Goal: Information Seeking & Learning: Learn about a topic

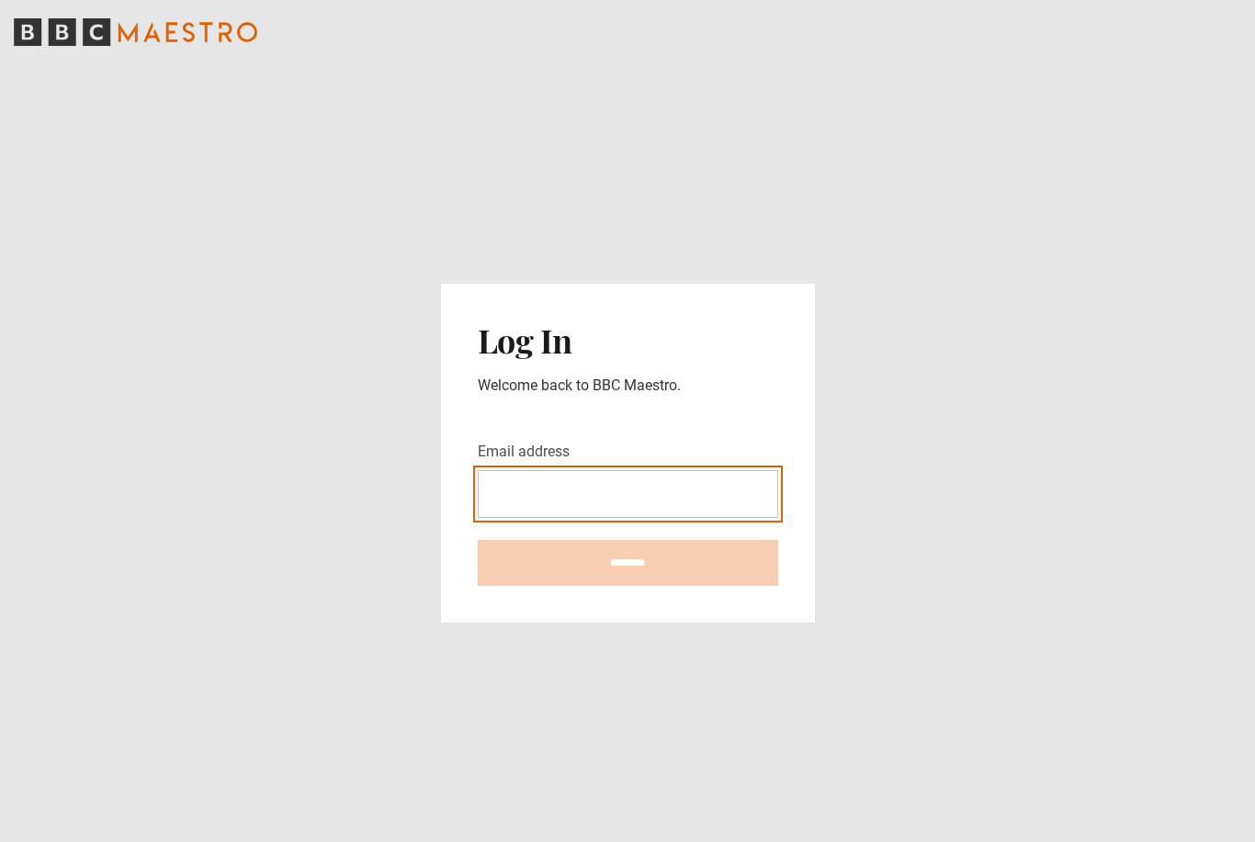
type input "**********"
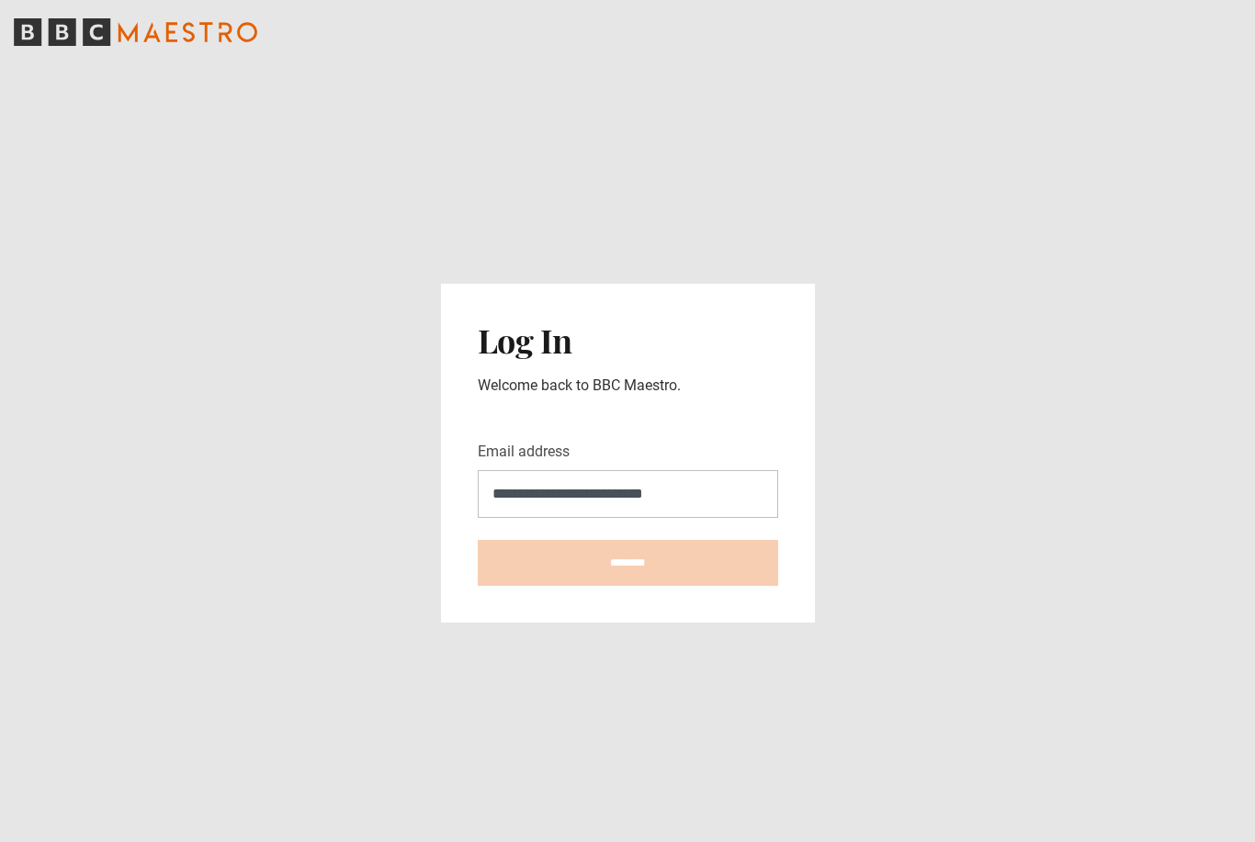
click at [627, 540] on input "********" at bounding box center [628, 563] width 300 height 46
type input "**********"
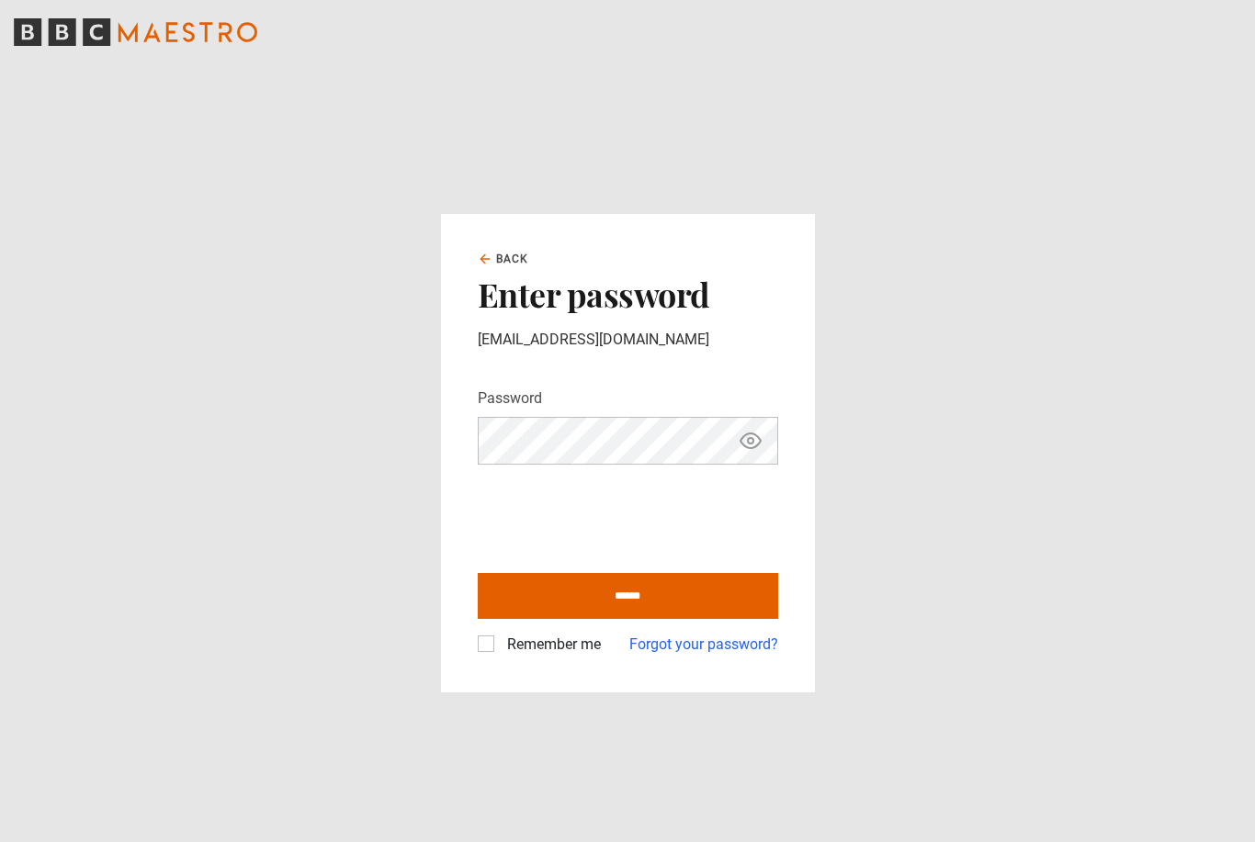
click at [638, 619] on input "******" at bounding box center [628, 596] width 300 height 46
type input "**********"
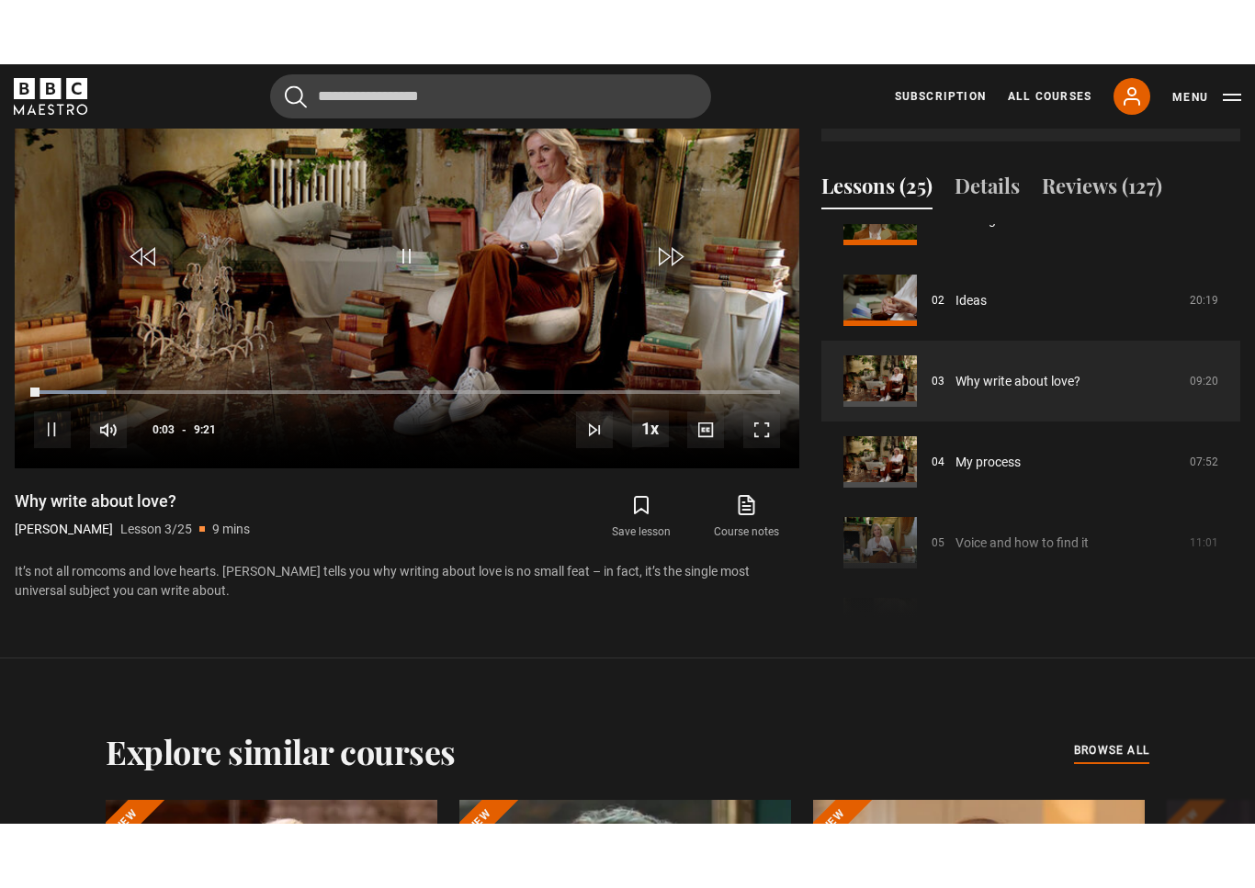
scroll to position [22, 0]
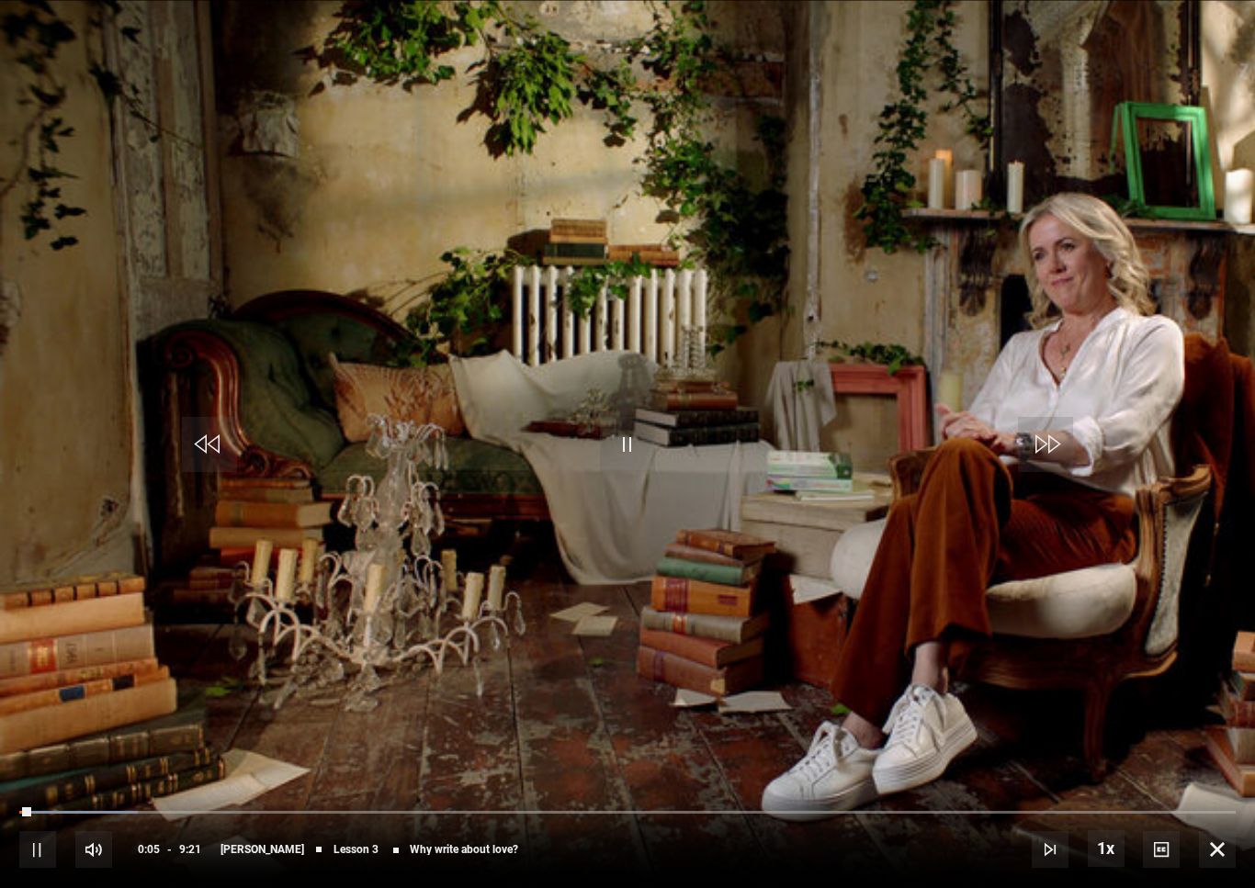
click at [224, 224] on video-js "Video Player is loading. Play Lesson Why write about love? 10s Skip Back 10 sec…" at bounding box center [627, 444] width 1255 height 888
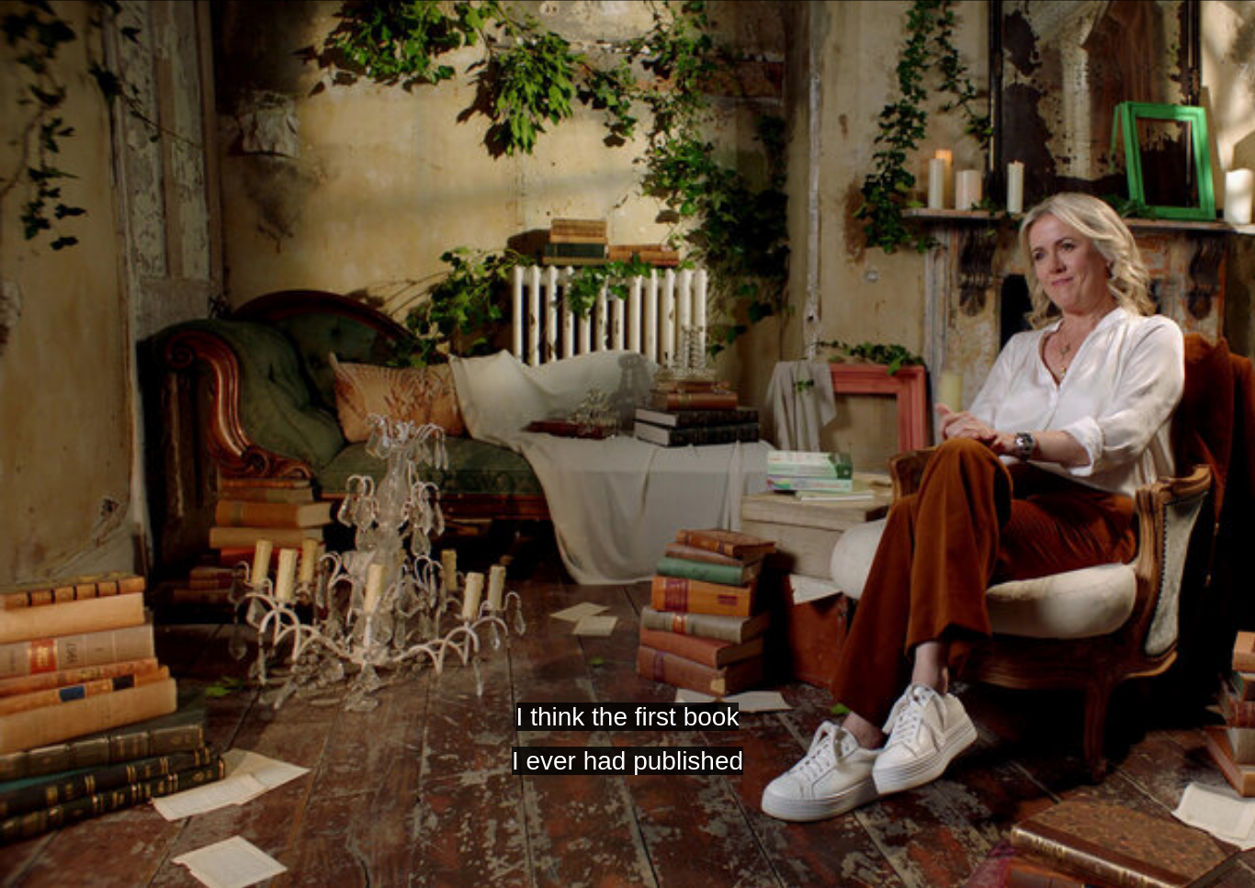
click at [604, 384] on video-js "I think the first book I ever had published Video Player is loading. Play Lesso…" at bounding box center [627, 444] width 1255 height 888
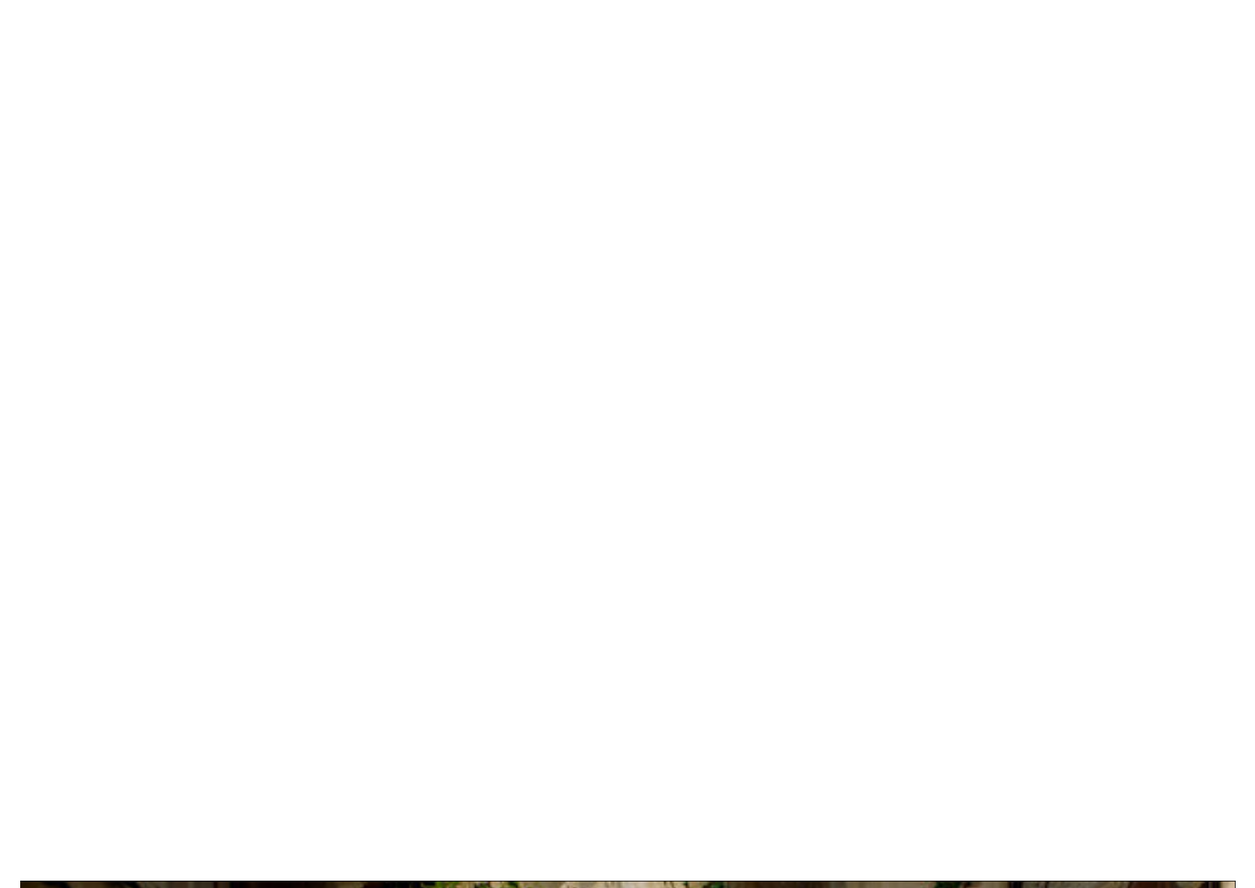
scroll to position [0, 0]
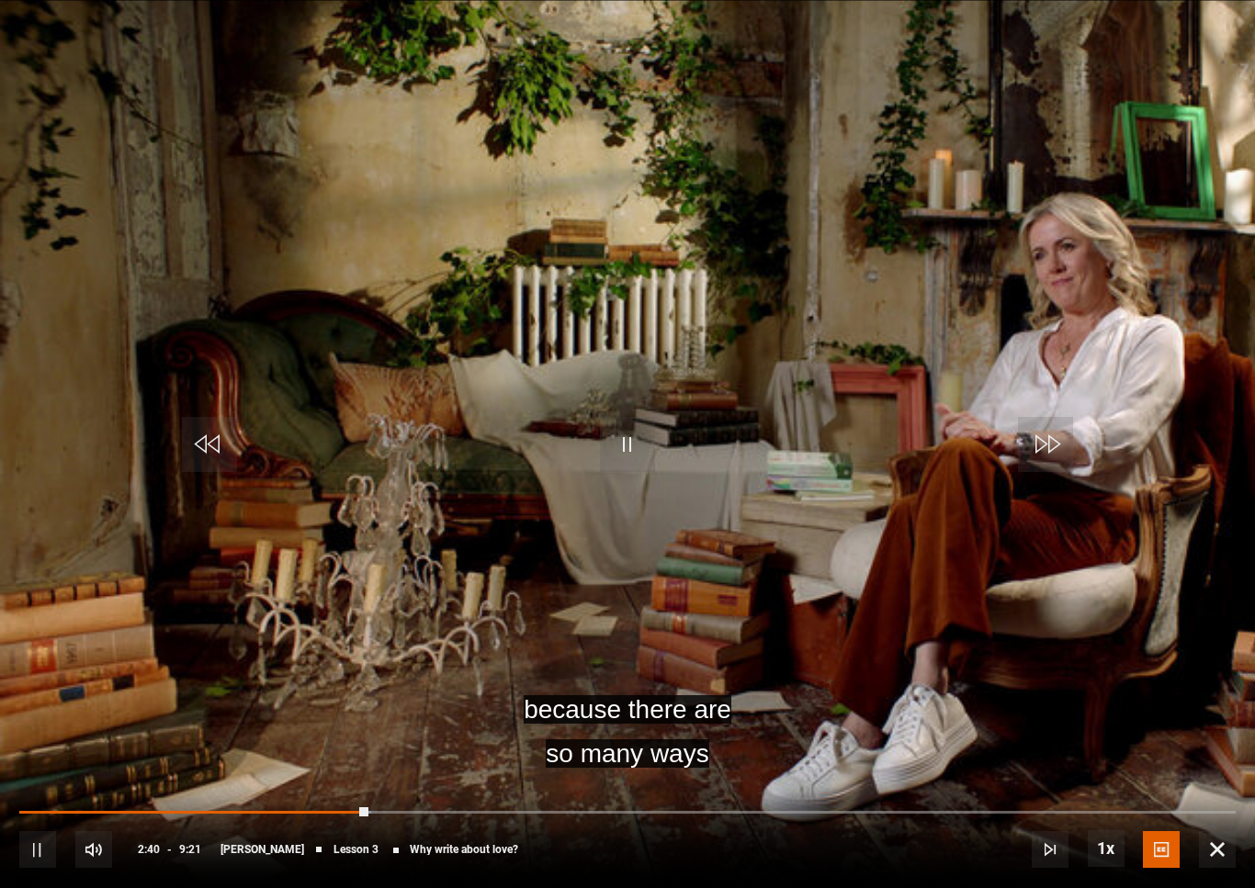
click at [511, 481] on video-js "because there are so many ways Video Player is loading. Play Lesson Why write a…" at bounding box center [627, 444] width 1255 height 888
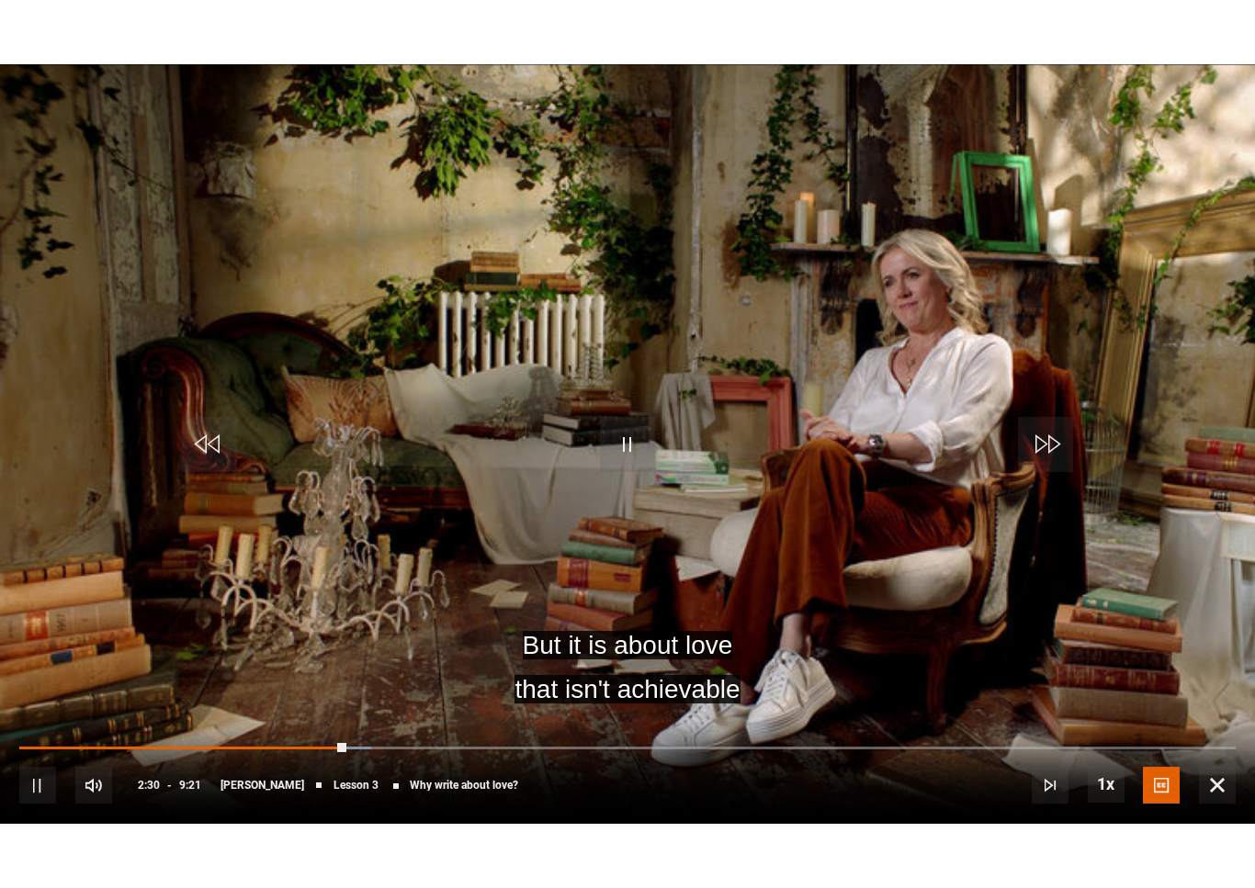
scroll to position [22, 0]
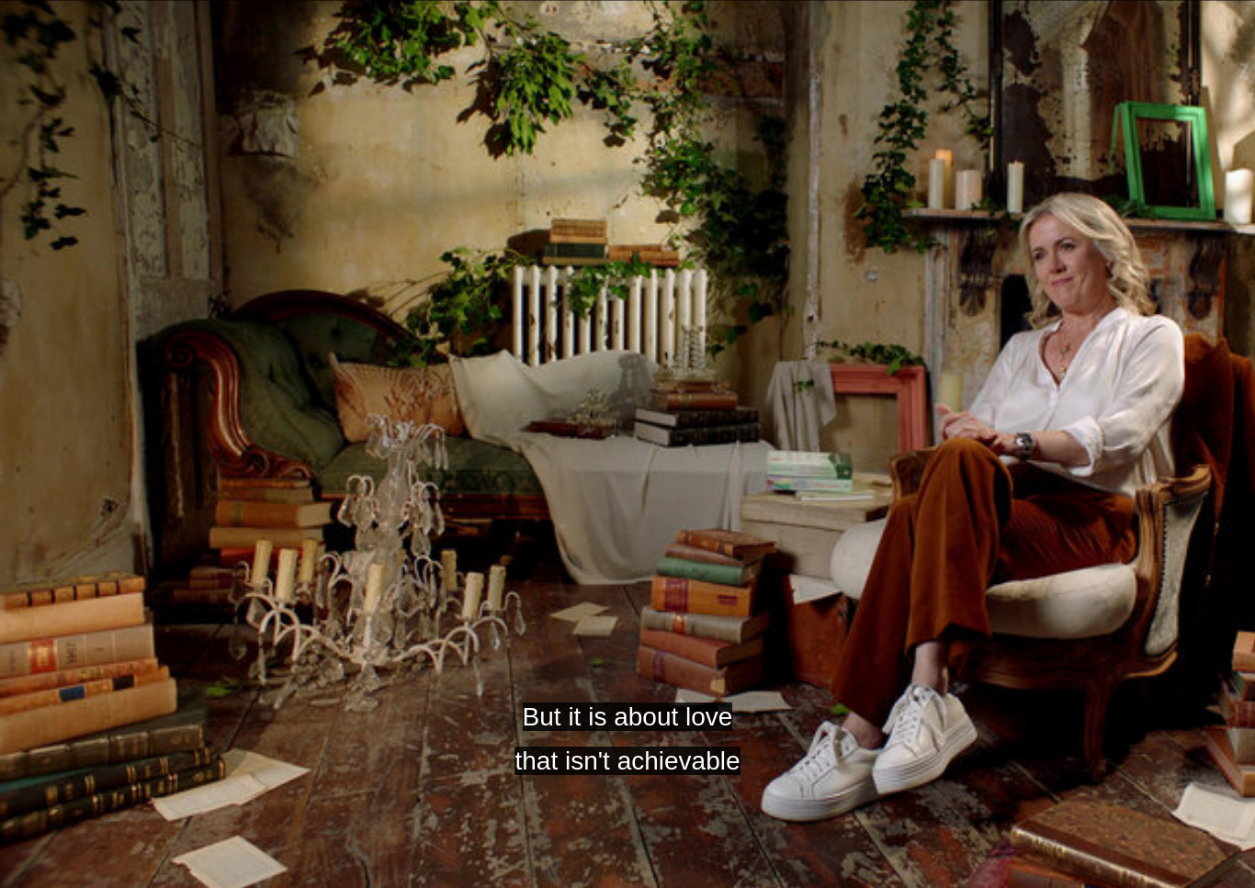
click at [270, 531] on video-js "But it is about love that isn't achievable Video Player is loading. Play Lesson…" at bounding box center [627, 444] width 1255 height 888
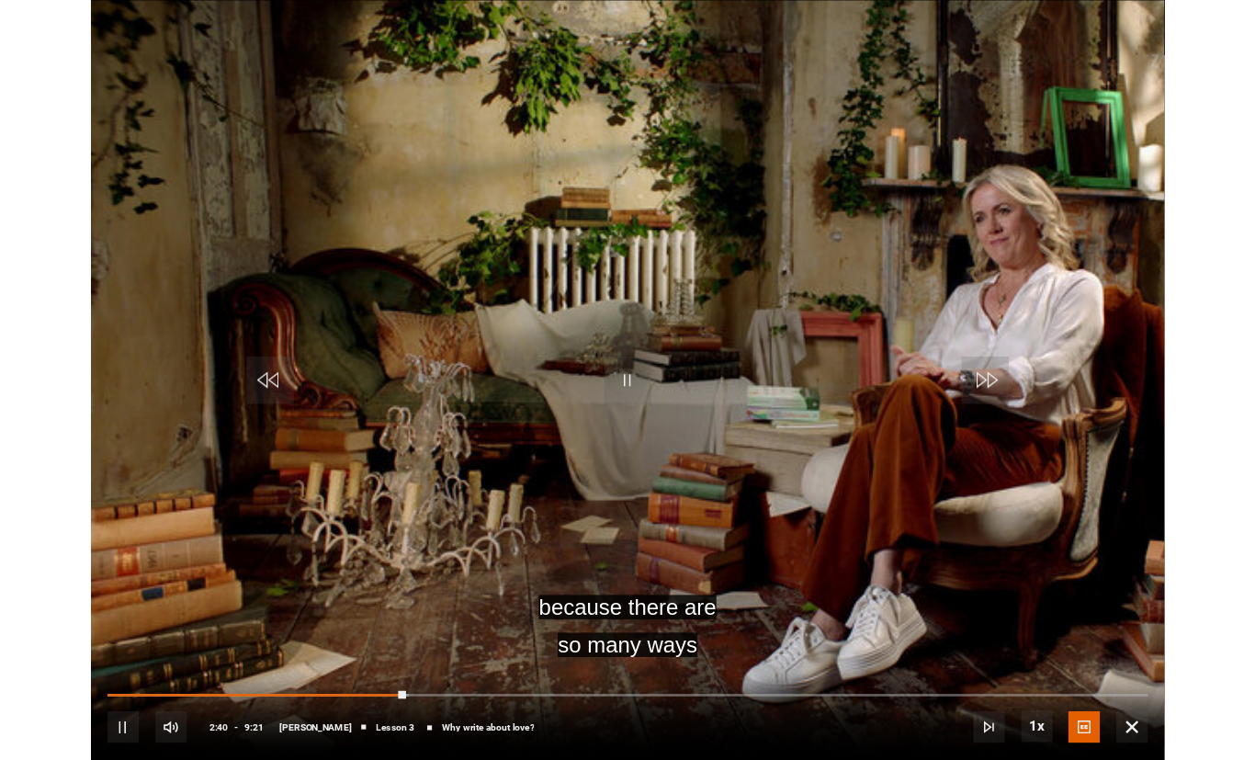
scroll to position [784, 0]
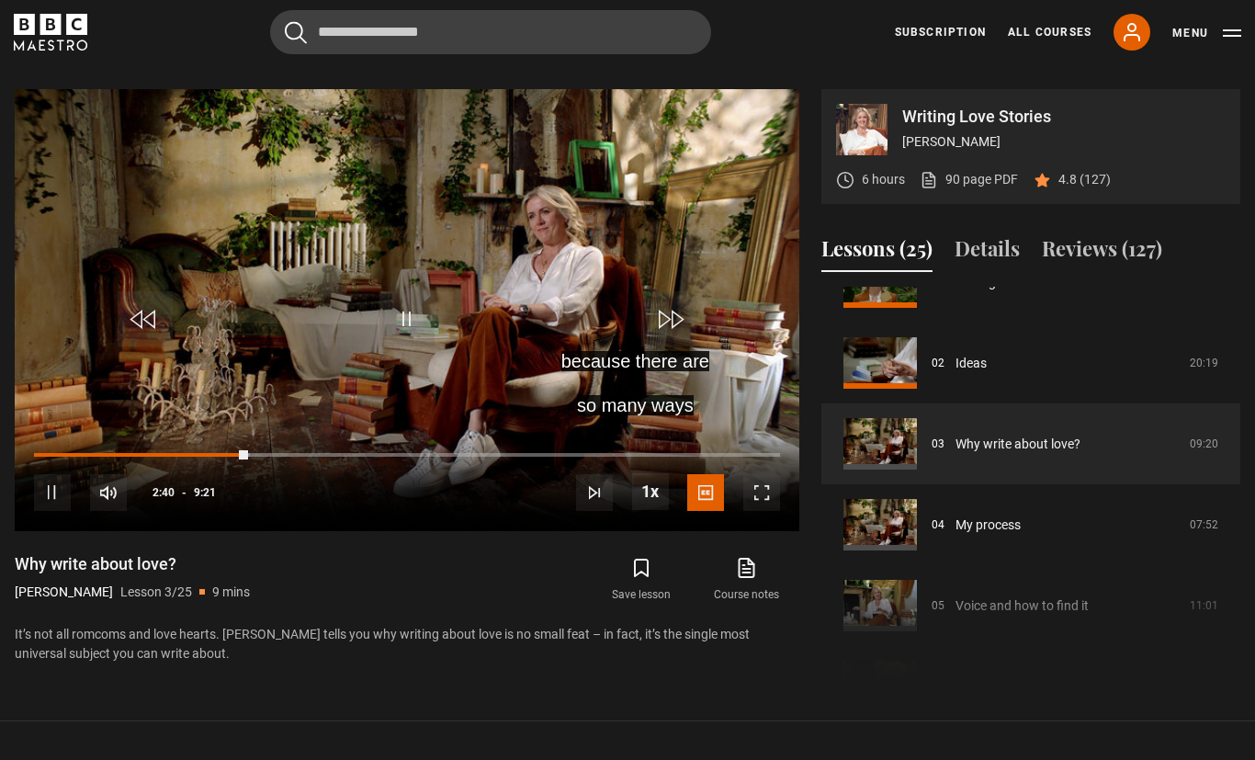
click at [54, 511] on span "Video Player" at bounding box center [52, 492] width 37 height 37
click at [416, 355] on div "Video Player is loading." at bounding box center [407, 310] width 92 height 92
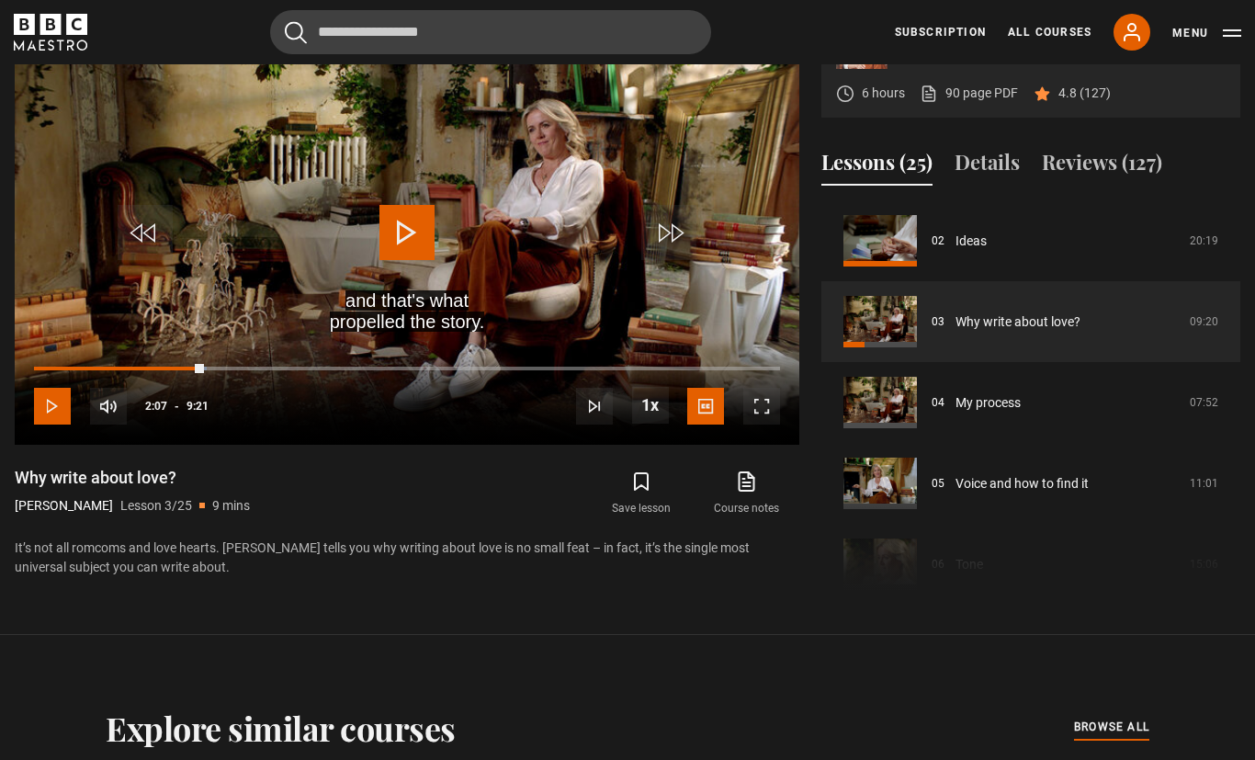
scroll to position [866, 0]
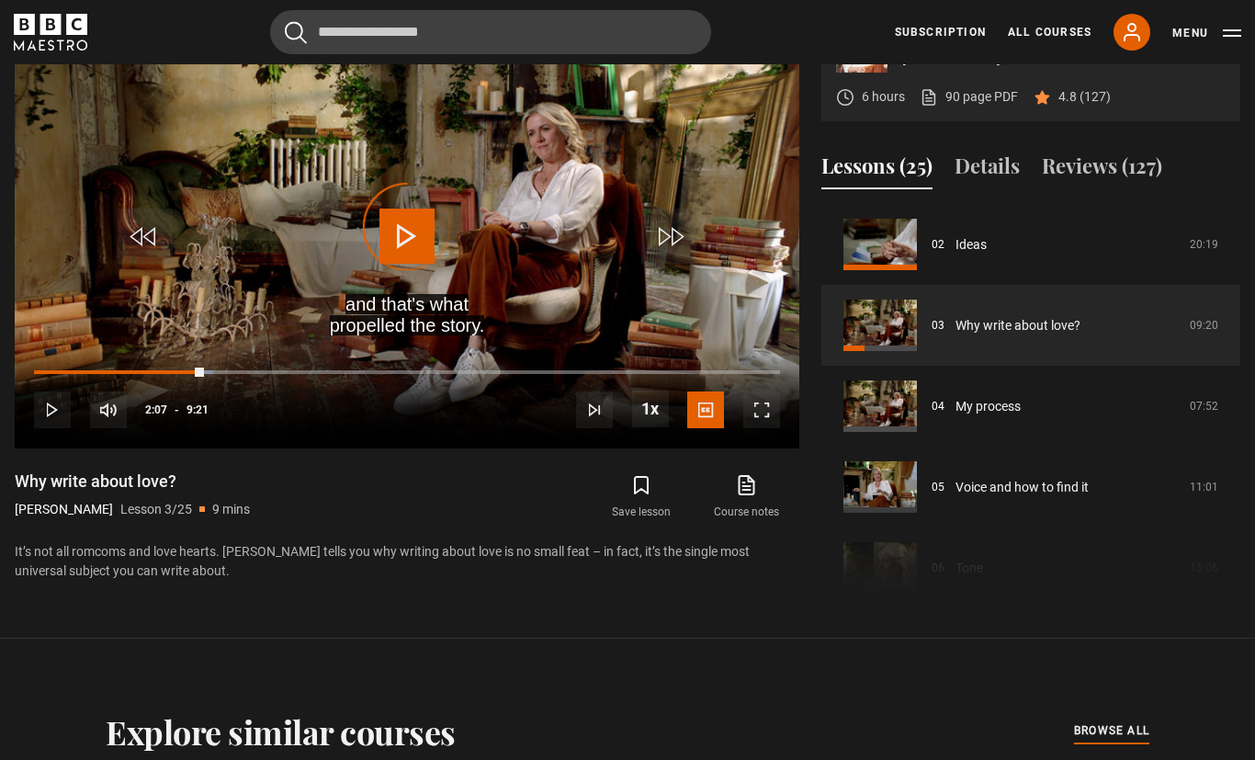
click at [197, 374] on div "Progress Bar" at bounding box center [119, 372] width 170 height 4
click at [224, 374] on div "Loaded : 24.15%" at bounding box center [407, 372] width 746 height 4
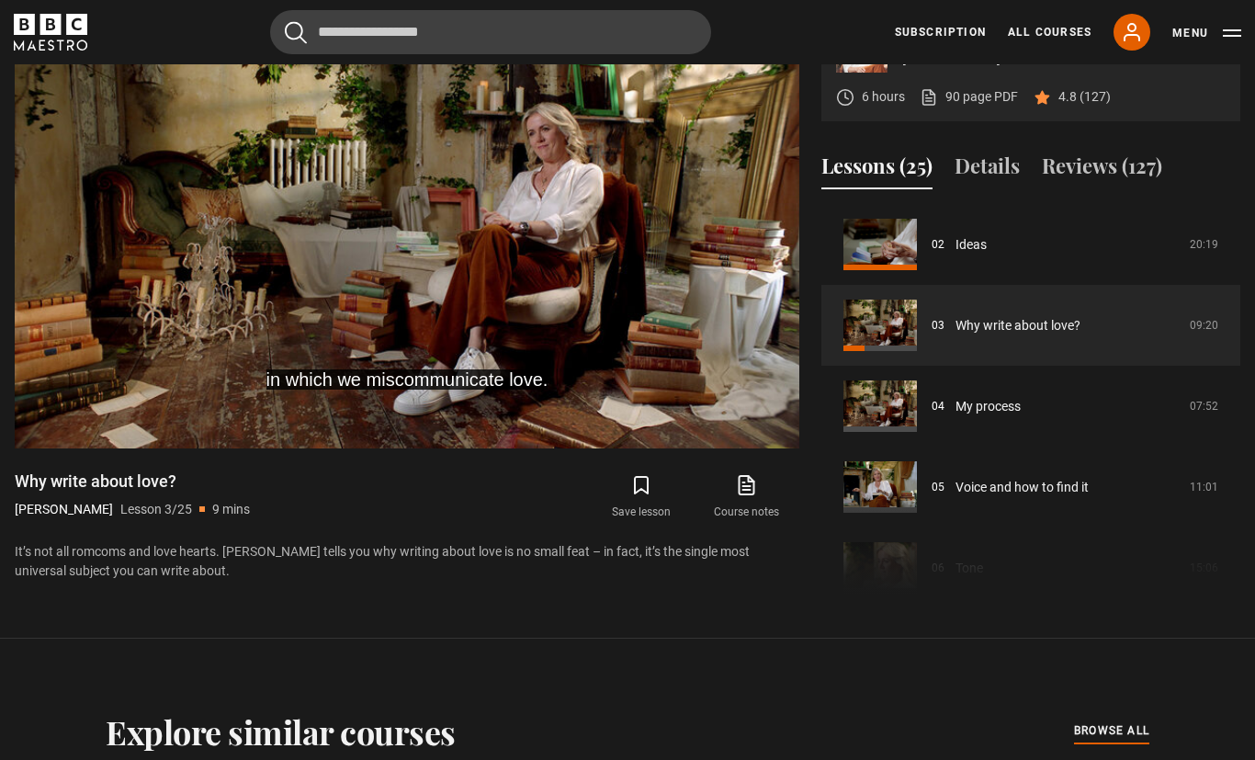
click at [746, 448] on div "10s Skip Back 10 seconds Pause 10s Skip Forward 10 seconds Loaded : 30.27% Paus…" at bounding box center [407, 397] width 784 height 102
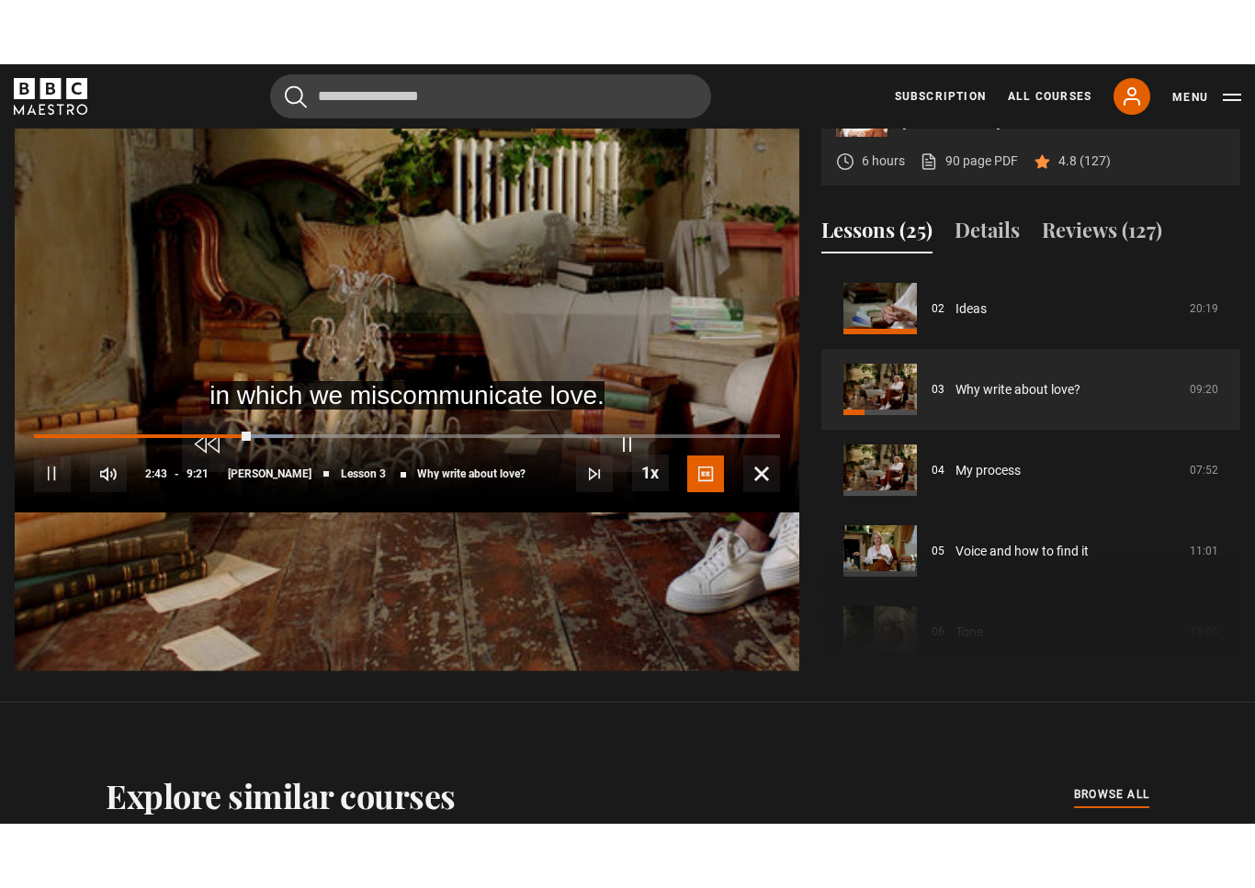
scroll to position [22, 0]
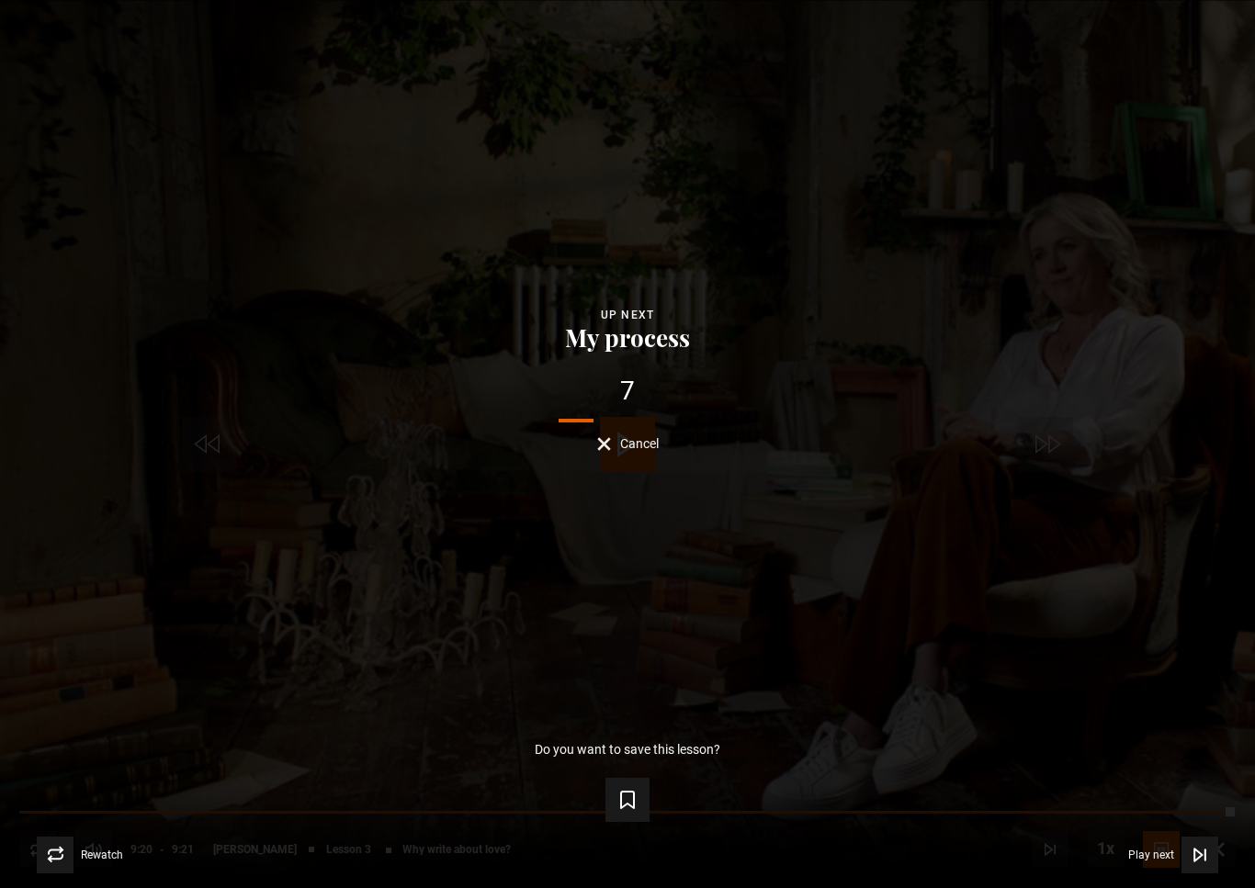
click at [1191, 841] on icon "Video Player" at bounding box center [1200, 855] width 18 height 18
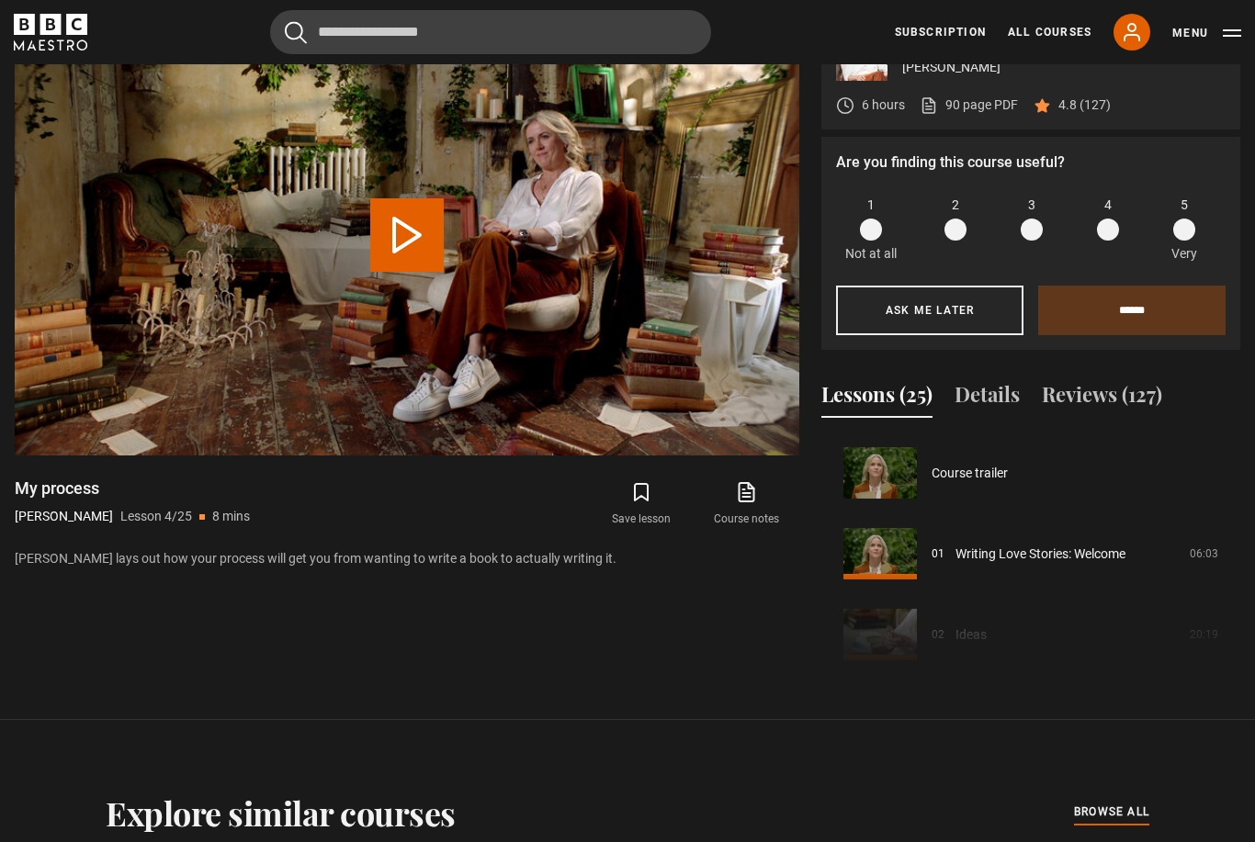
scroll to position [243, 0]
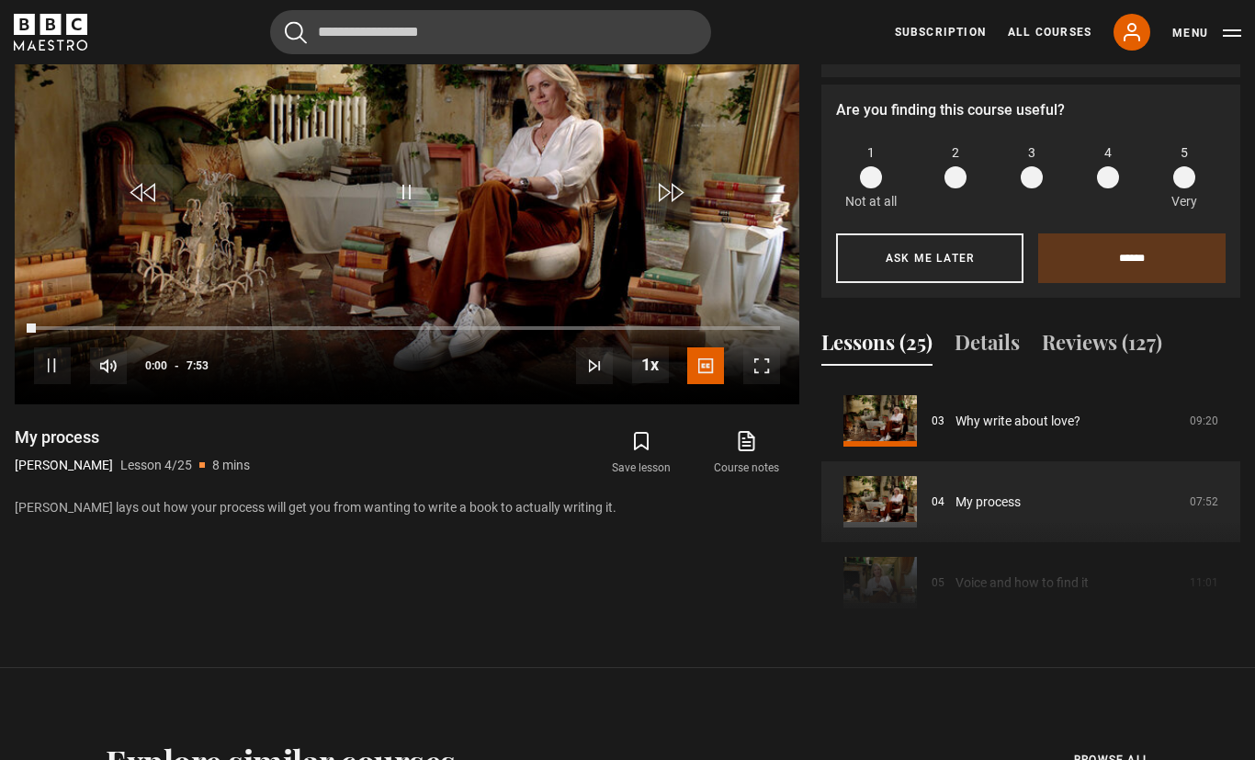
click at [1191, 188] on span at bounding box center [1184, 177] width 22 height 22
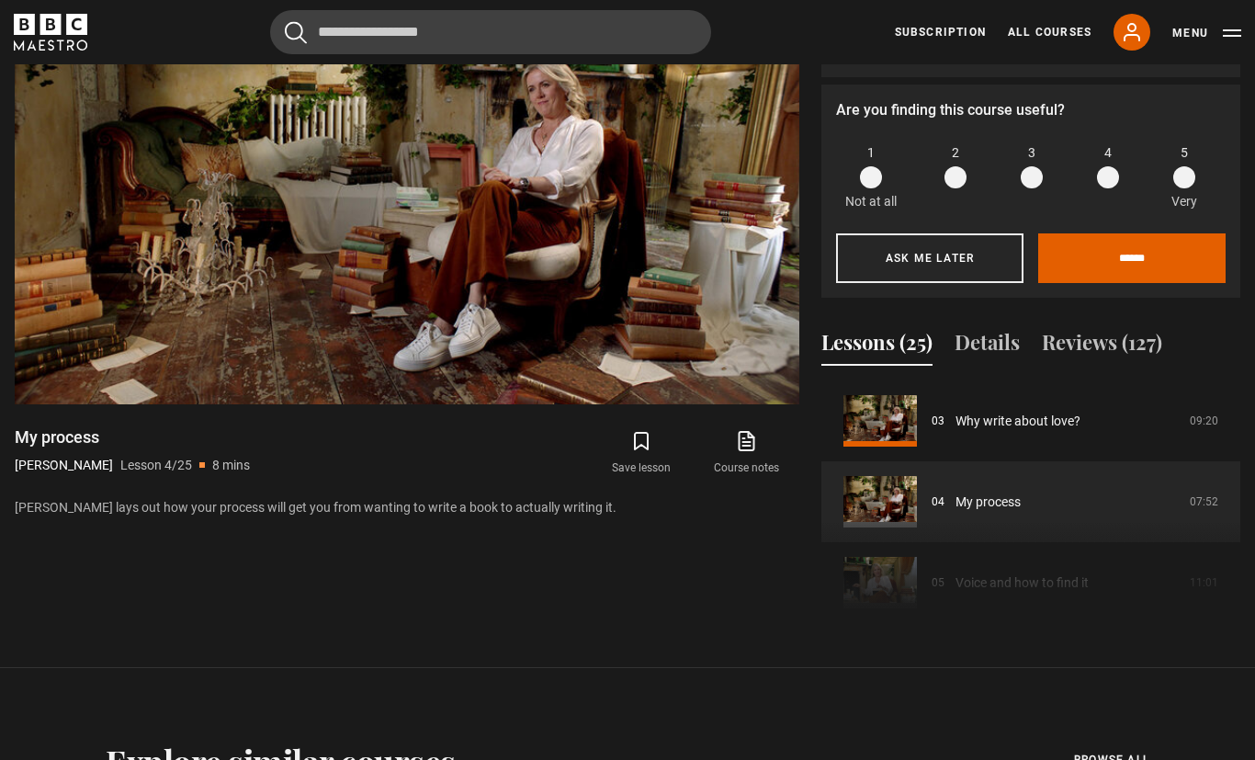
click at [1109, 283] on input "******" at bounding box center [1131, 258] width 187 height 50
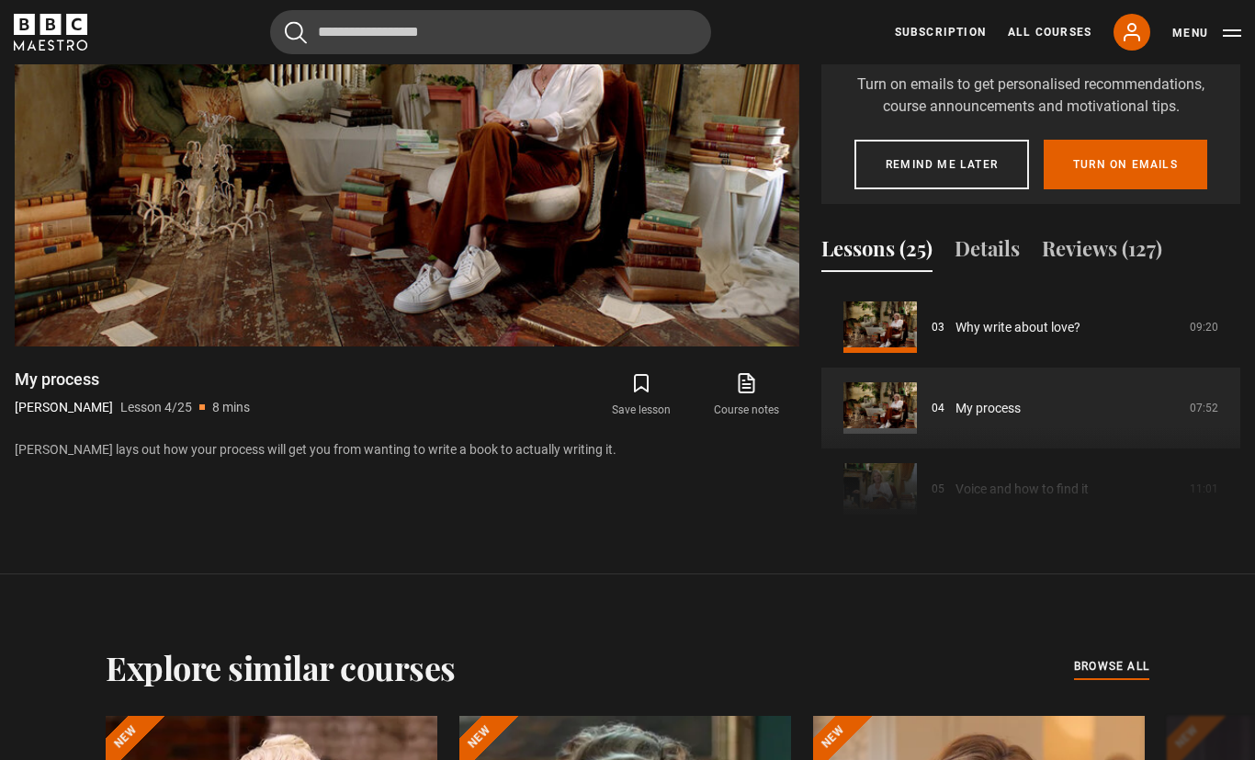
scroll to position [968, 0]
click at [936, 189] on button "Remind me later" at bounding box center [941, 165] width 175 height 50
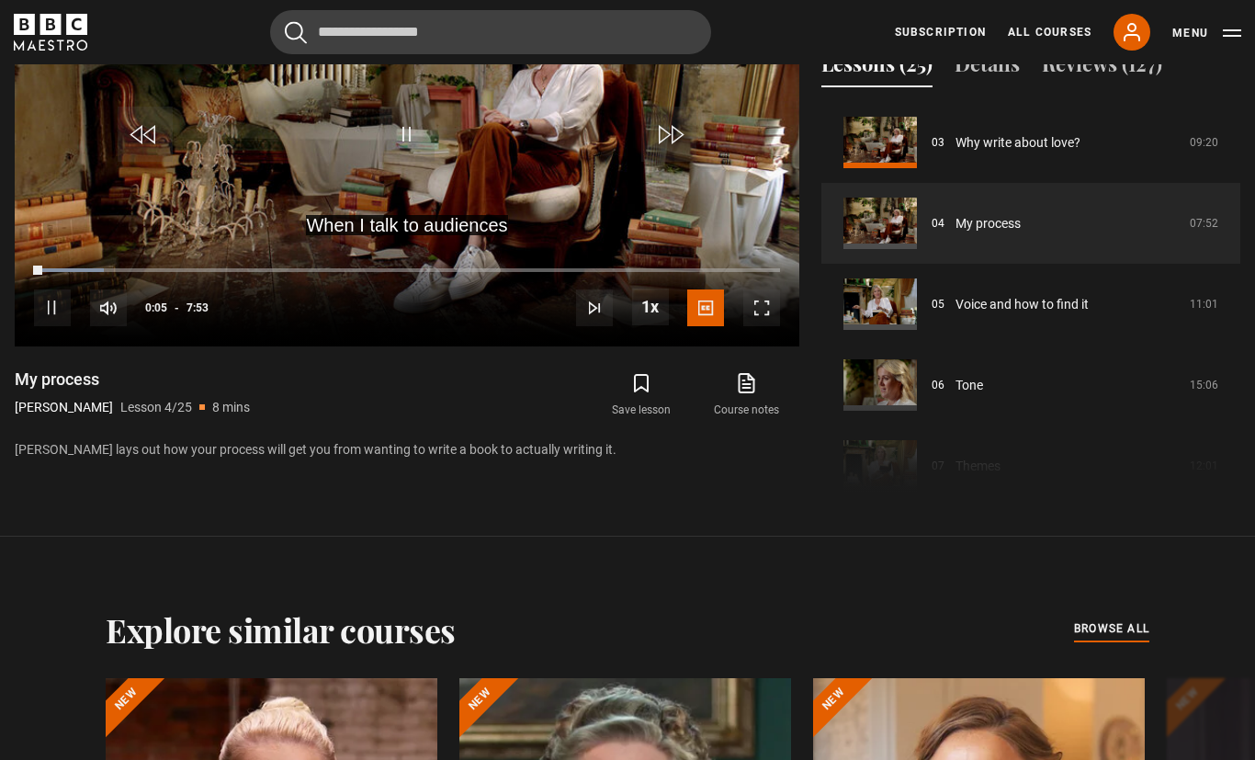
click at [747, 346] on div "10s Skip Back 10 seconds Pause 10s Skip Forward 10 seconds Loaded : 9.44% Pause…" at bounding box center [407, 295] width 784 height 102
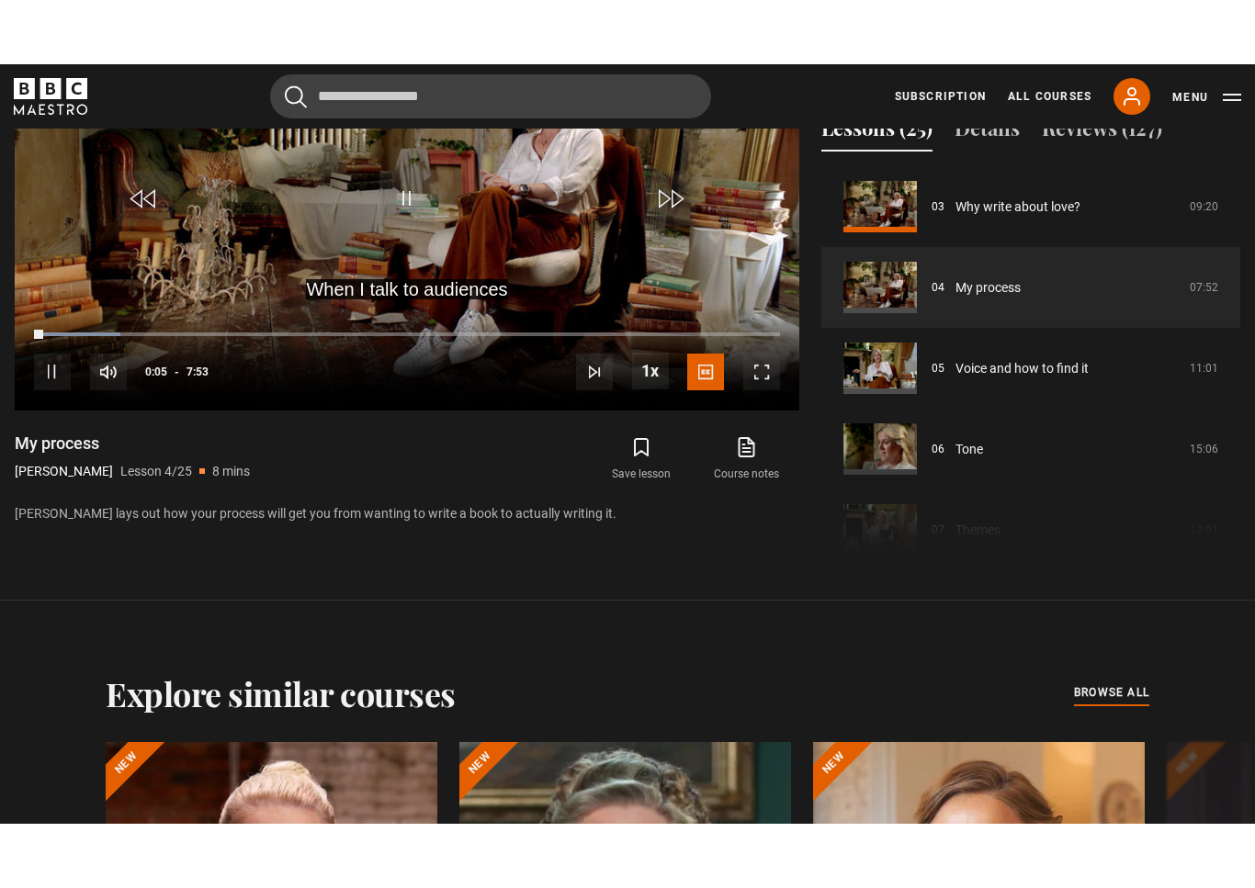
scroll to position [22, 0]
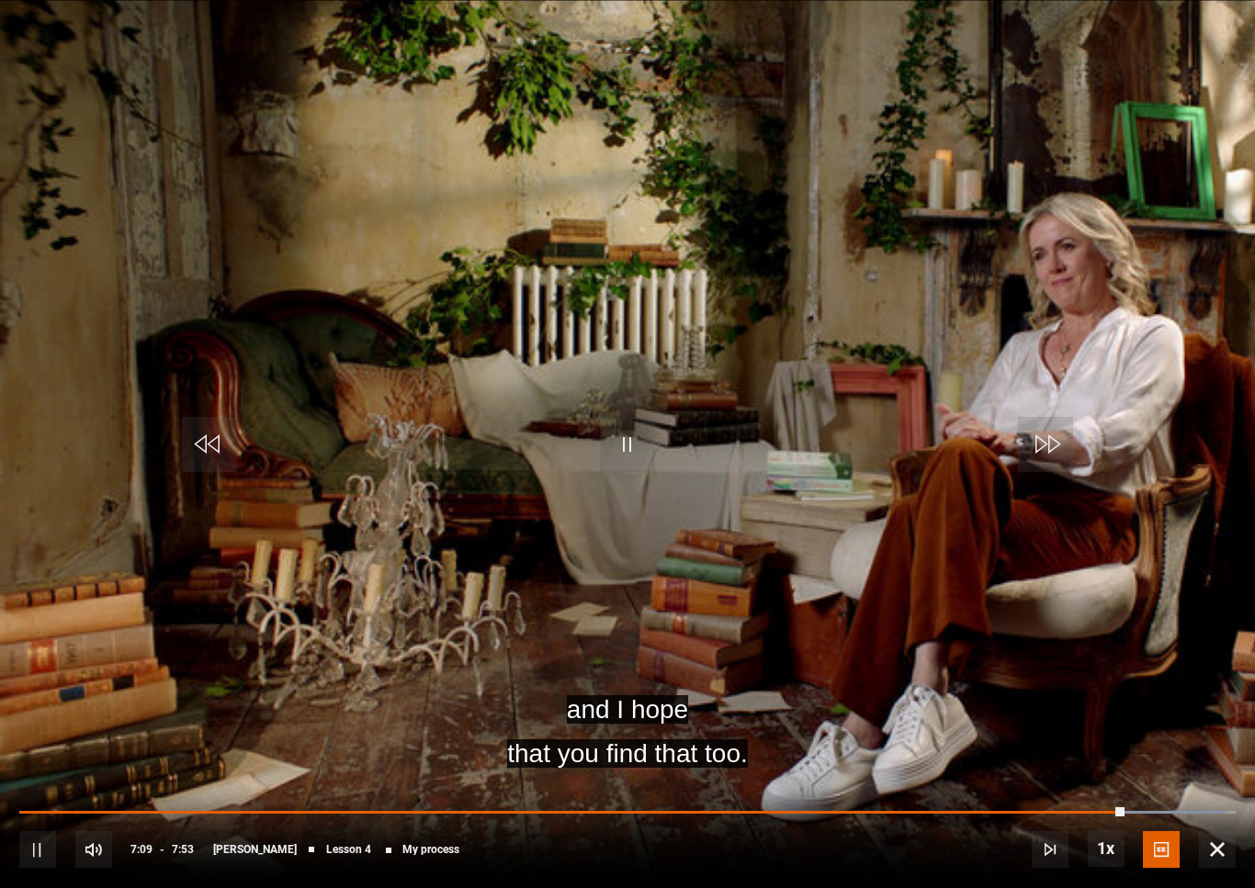
click at [140, 611] on video-js "and I hope that you find that too. Video Player is loading. Play Lesson My proc…" at bounding box center [627, 444] width 1255 height 888
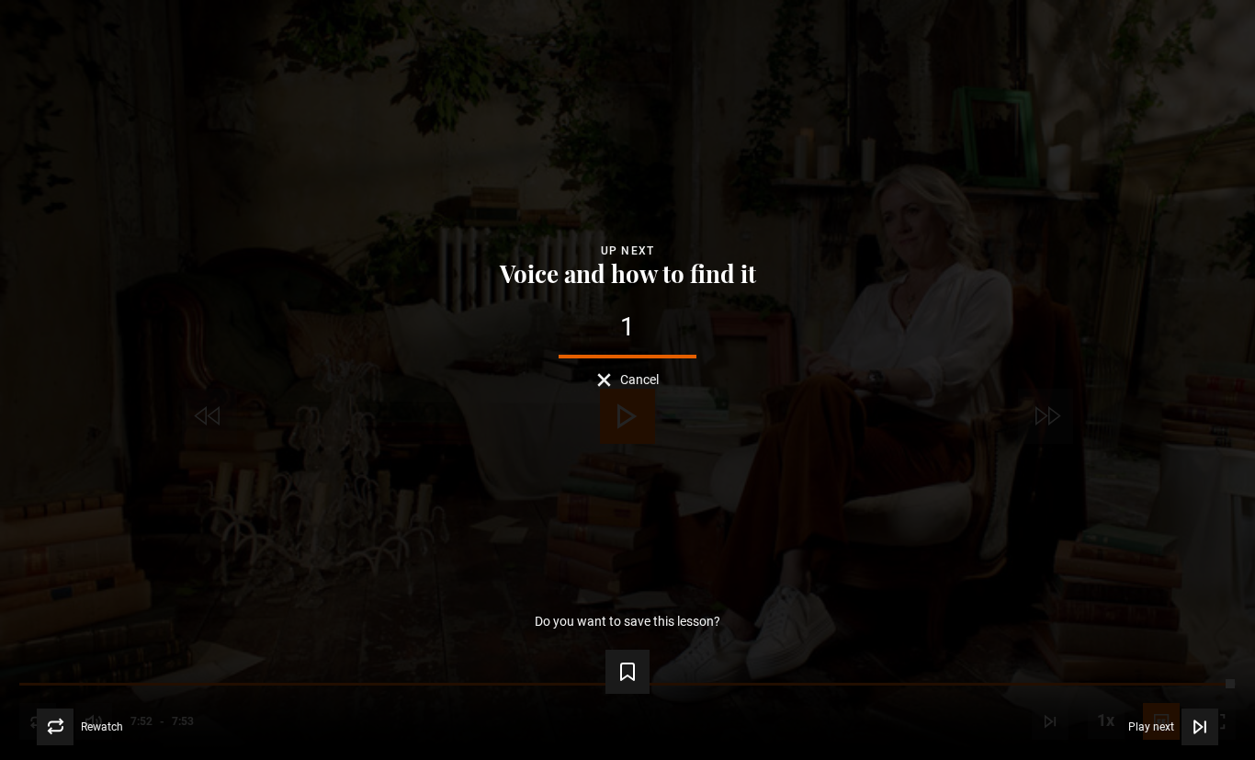
scroll to position [952, 0]
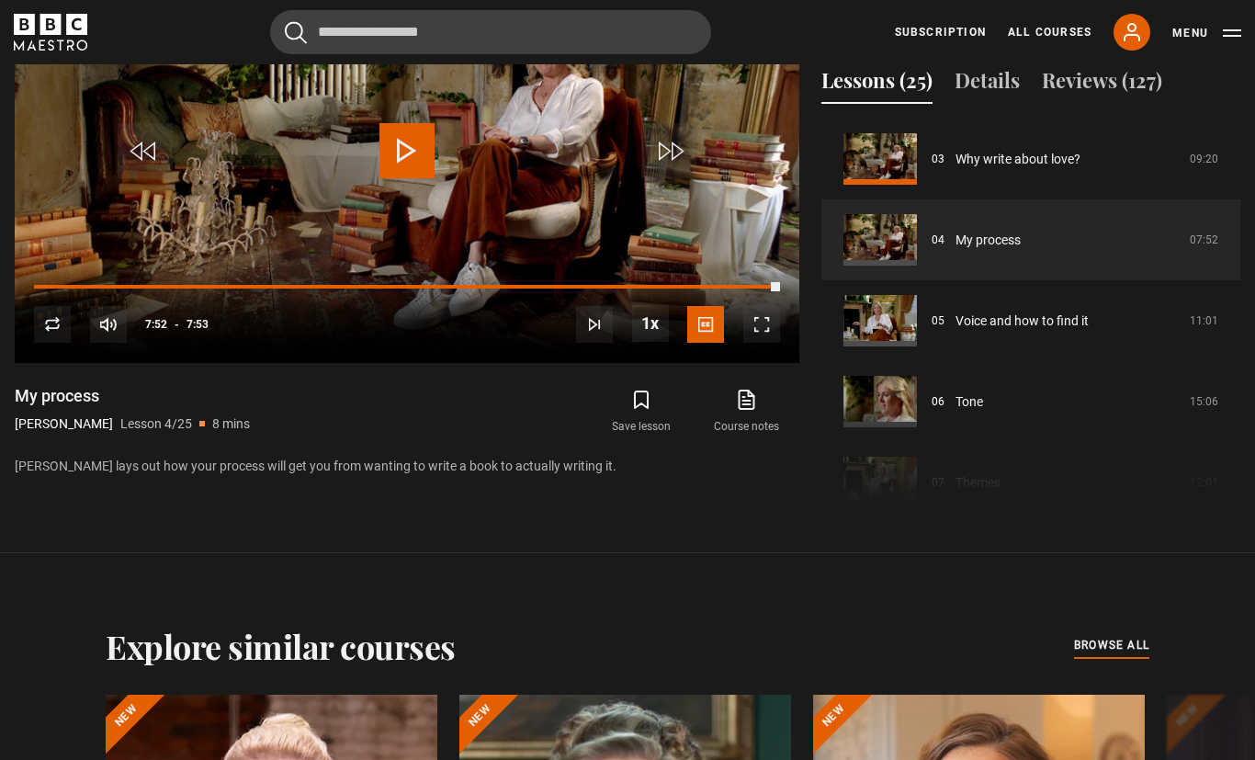
click at [1057, 331] on link "Voice and how to find it" at bounding box center [1021, 320] width 133 height 19
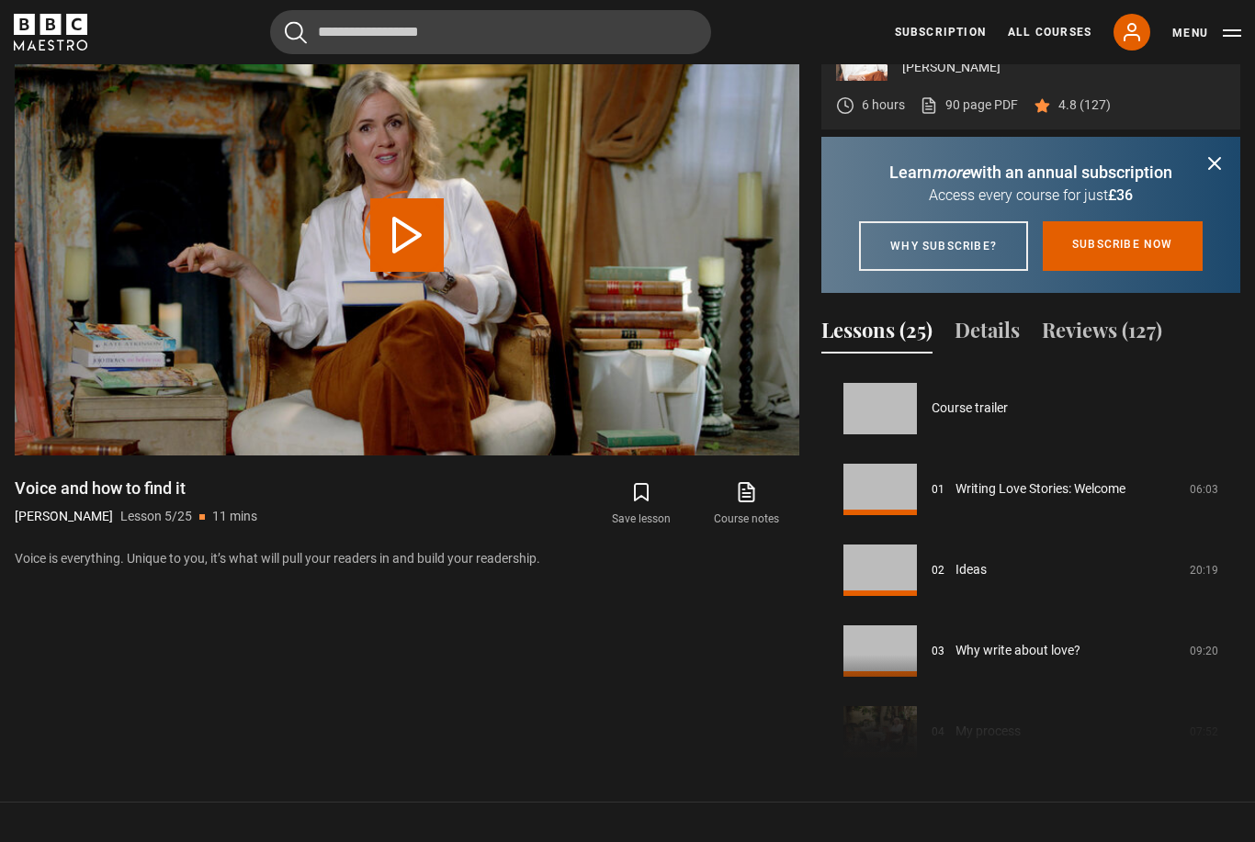
scroll to position [323, 0]
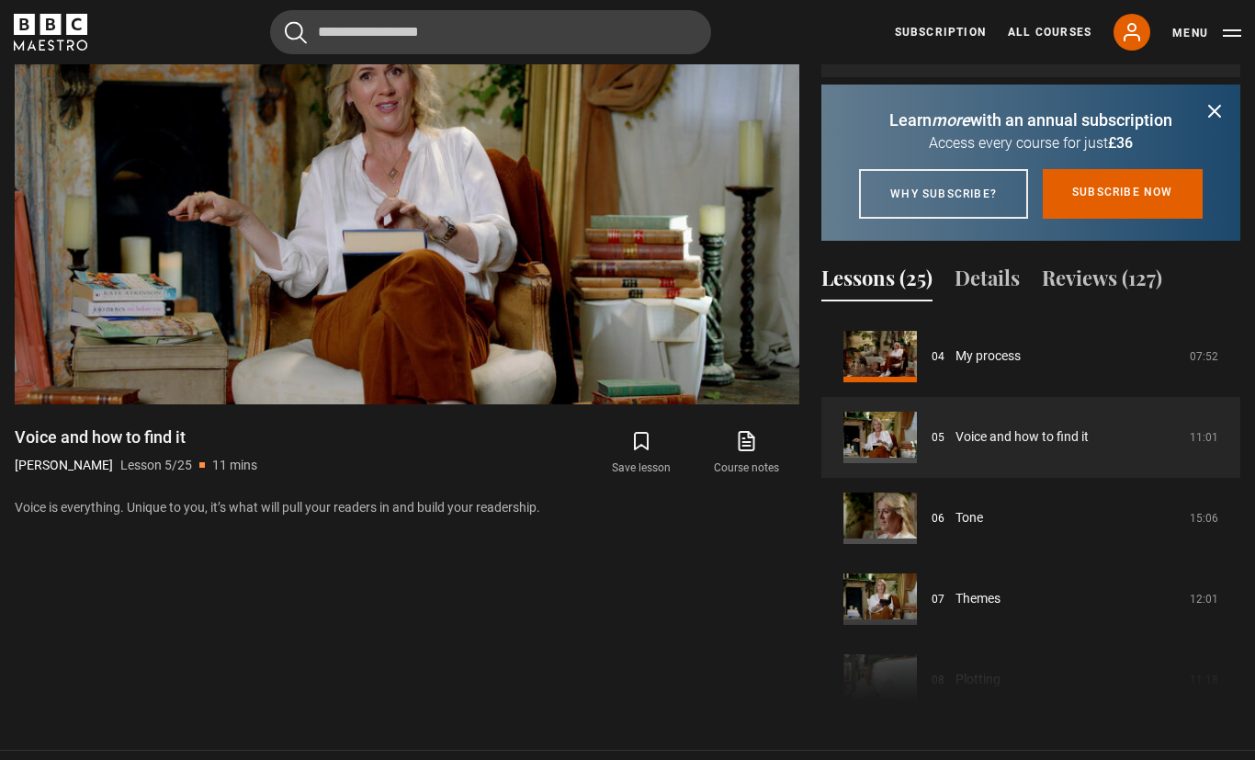
click at [705, 363] on video-js "Video Player is loading. Play Lesson Voice and how to find it 10s Skip Back 10 …" at bounding box center [407, 182] width 784 height 441
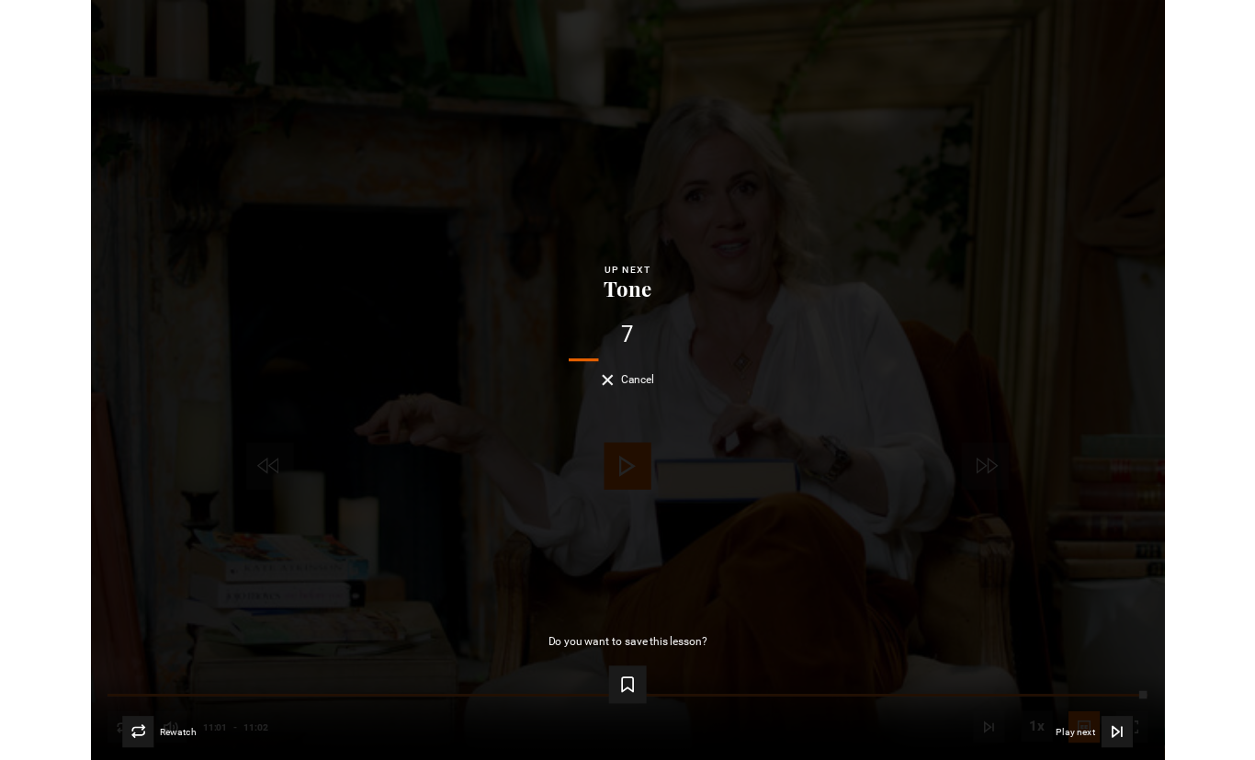
scroll to position [910, 0]
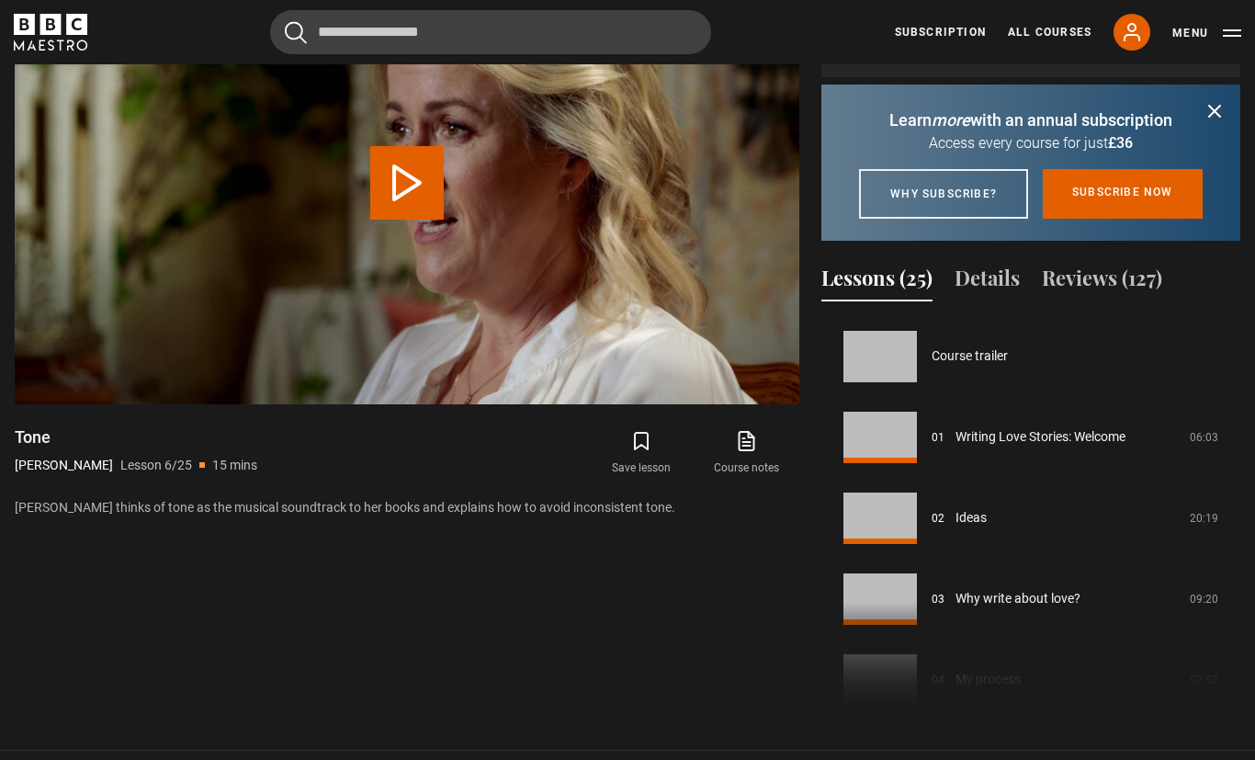
scroll to position [404, 0]
